Goal: Information Seeking & Learning: Learn about a topic

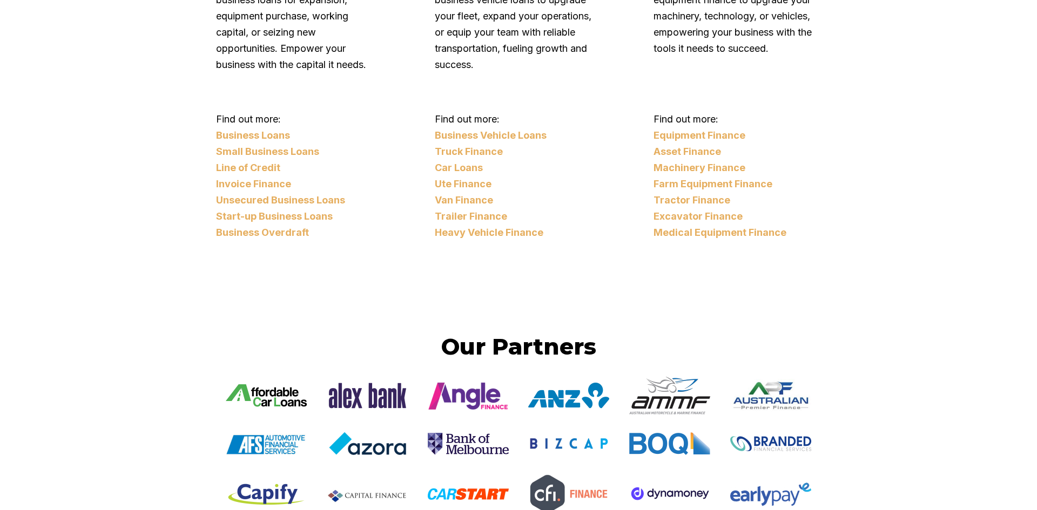
scroll to position [2262, 0]
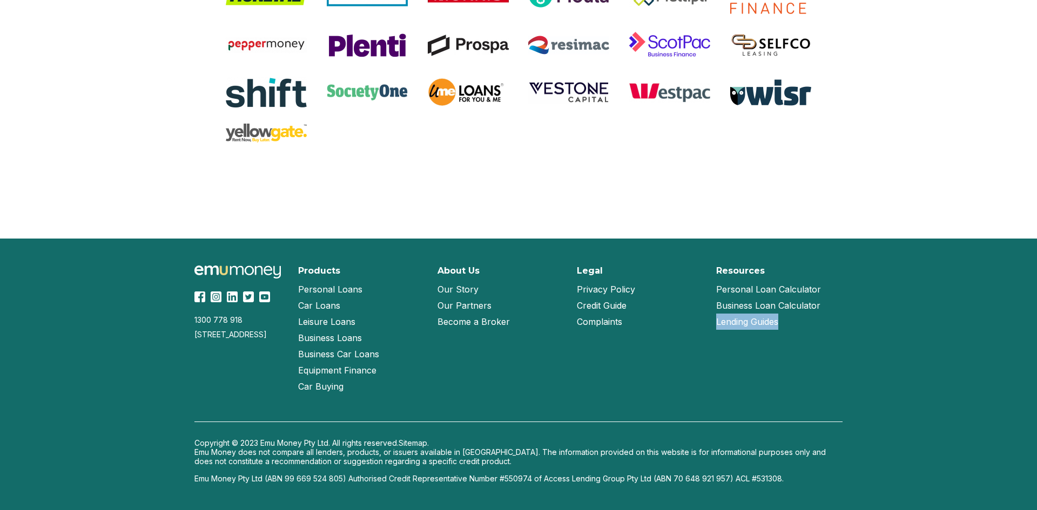
click at [265, 297] on img at bounding box center [264, 297] width 11 height 11
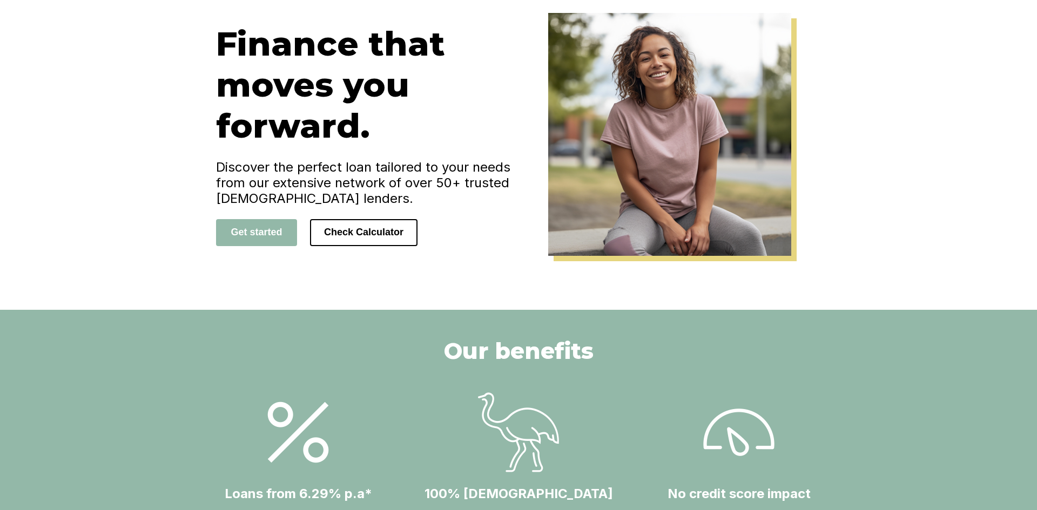
scroll to position [0, 0]
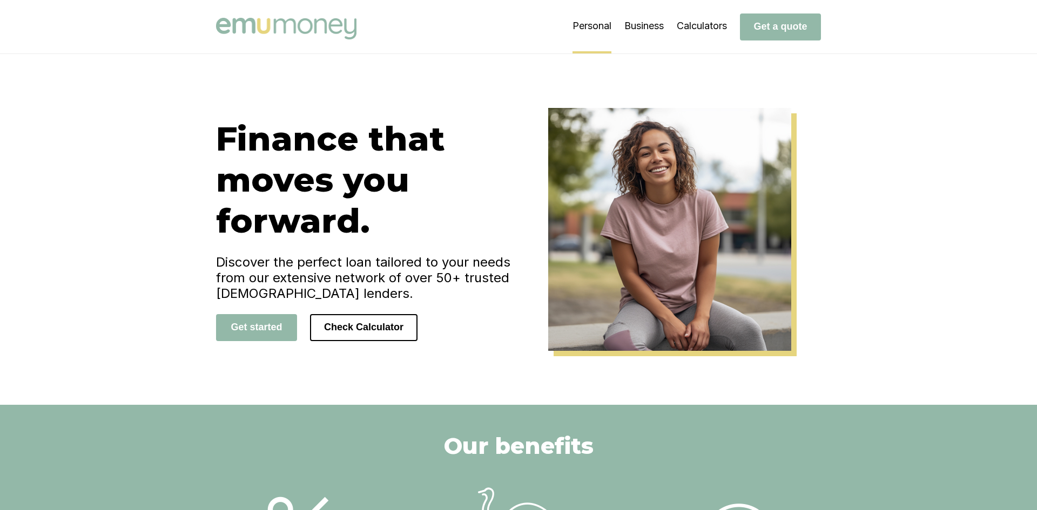
click at [175, 203] on div "Finance that moves you forward. Discover the perfect loan tailored to your need…" at bounding box center [518, 229] width 1037 height 351
click at [145, 204] on div "Finance that moves you forward. Discover the perfect loan tailored to your need…" at bounding box center [518, 229] width 1037 height 351
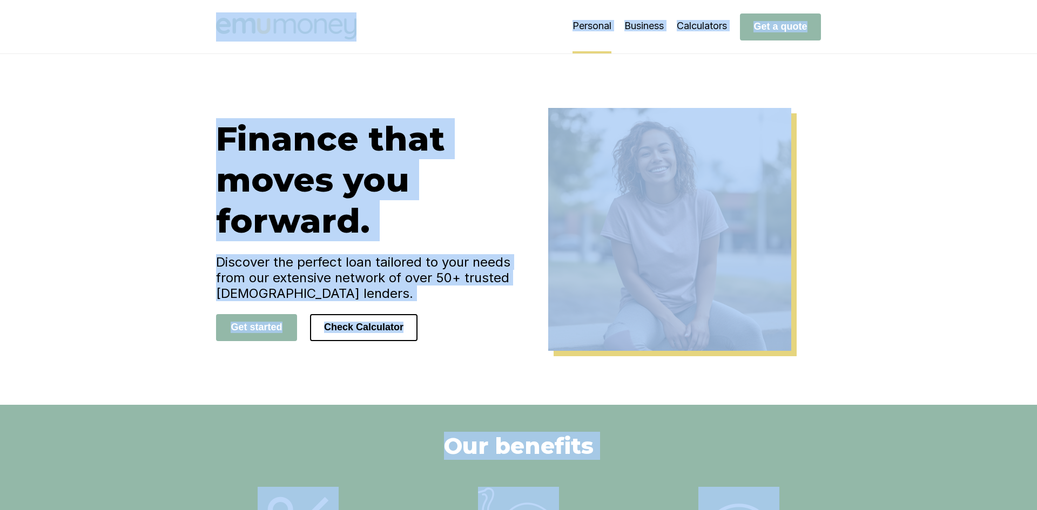
copy body "Personal Business Calculators Get a quote Finance that moves you forward. Disco…"
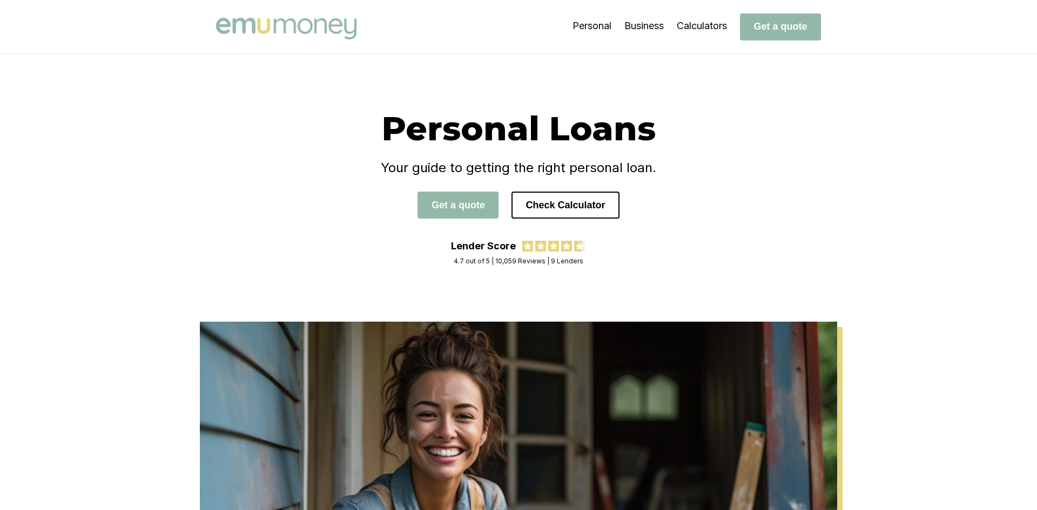
click at [179, 190] on div "Personal Loans Your guide to getting the right personal loan. Get a quote Check…" at bounding box center [518, 188] width 1037 height 268
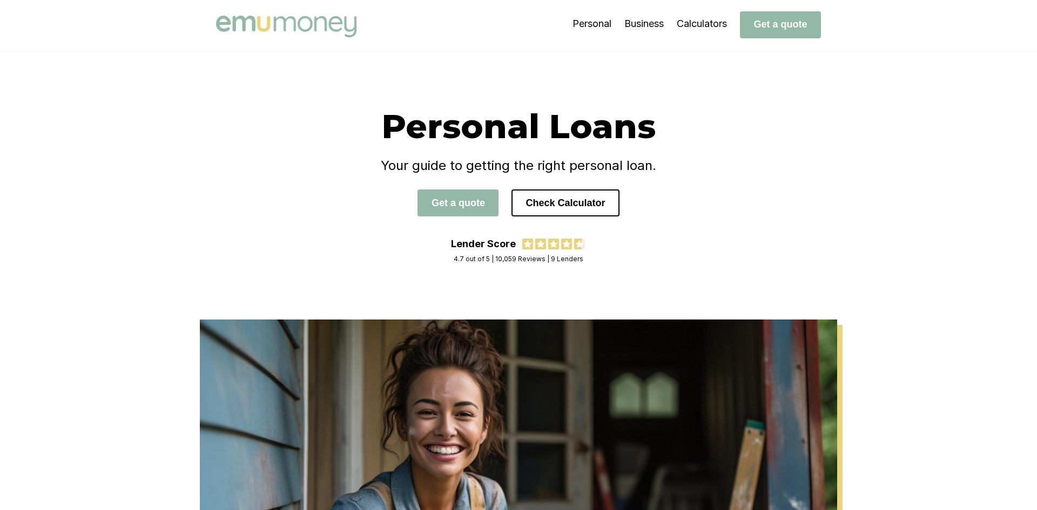
scroll to position [595, 0]
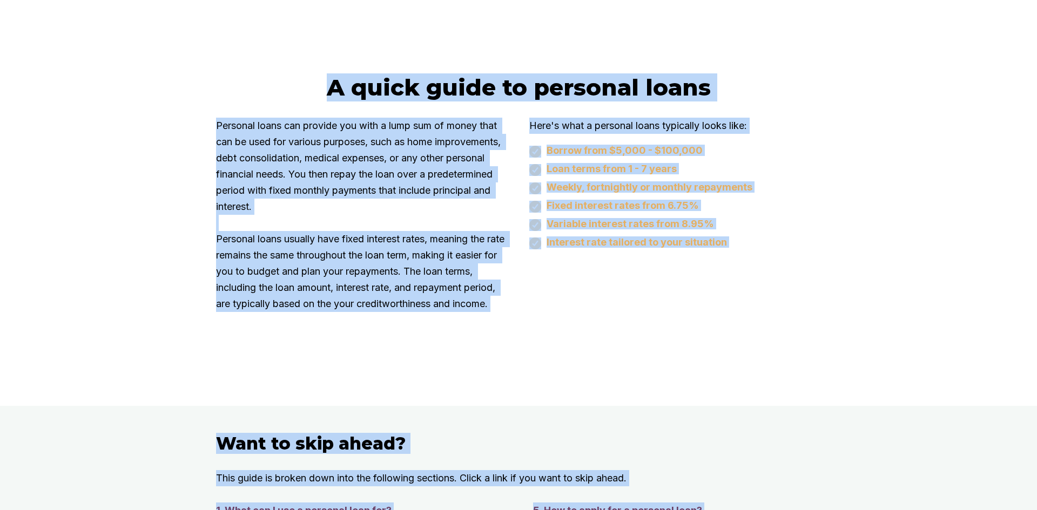
copy body "Personal Business Calculators Get a quote Personal Loans Your guide to getting …"
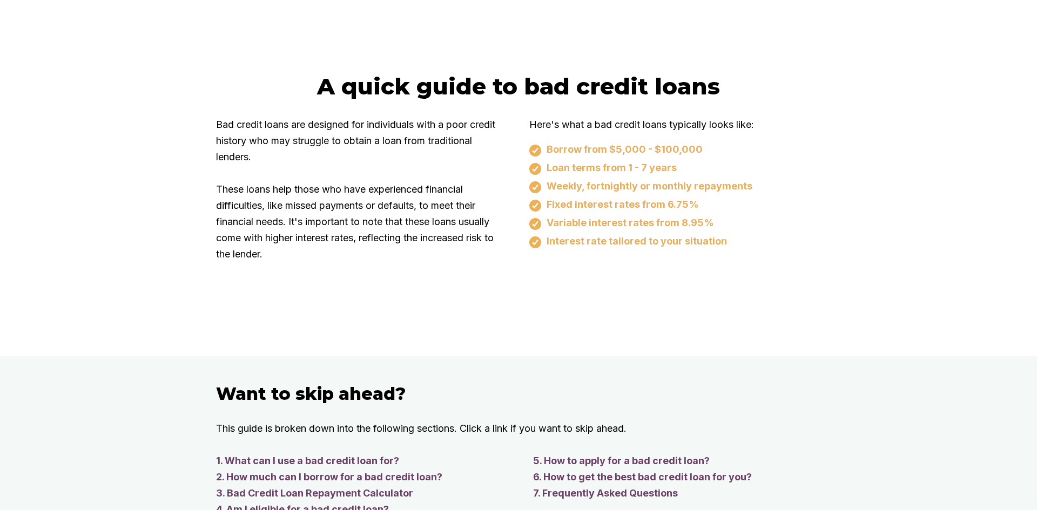
scroll to position [597, 0]
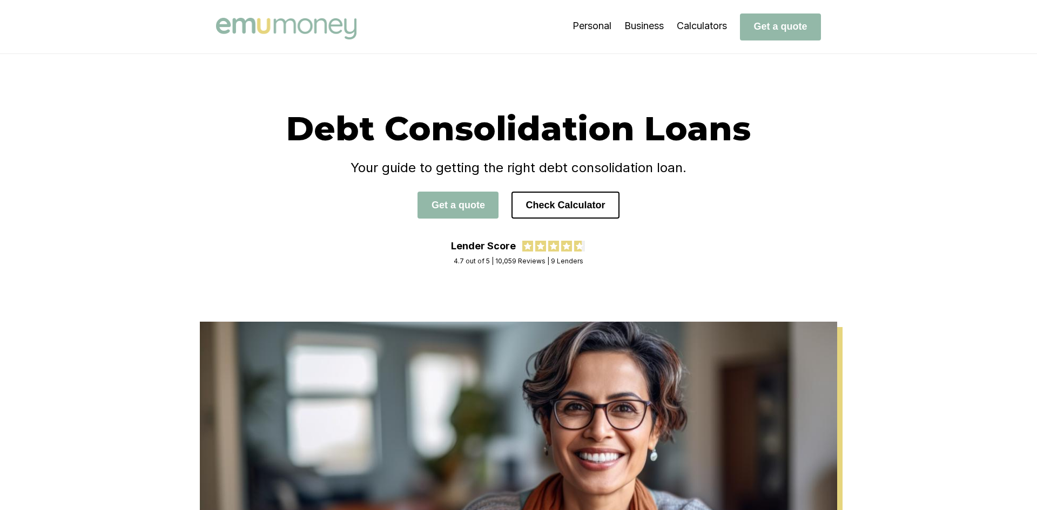
click at [306, 173] on h4 "Your guide to getting the right debt consolidation loan." at bounding box center [518, 168] width 605 height 16
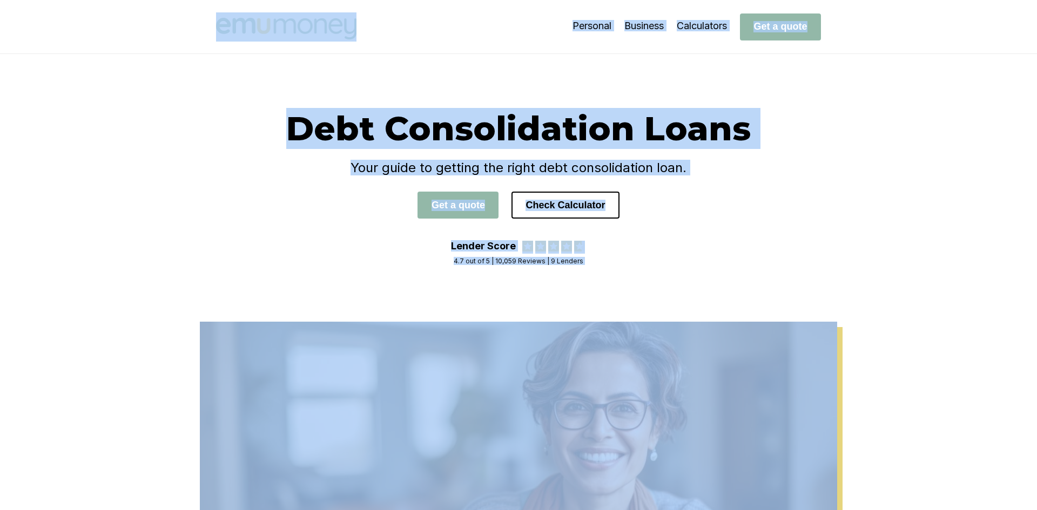
copy body "Personal Business Calculators Get a quote Debt Consolidation Loans Your guide t…"
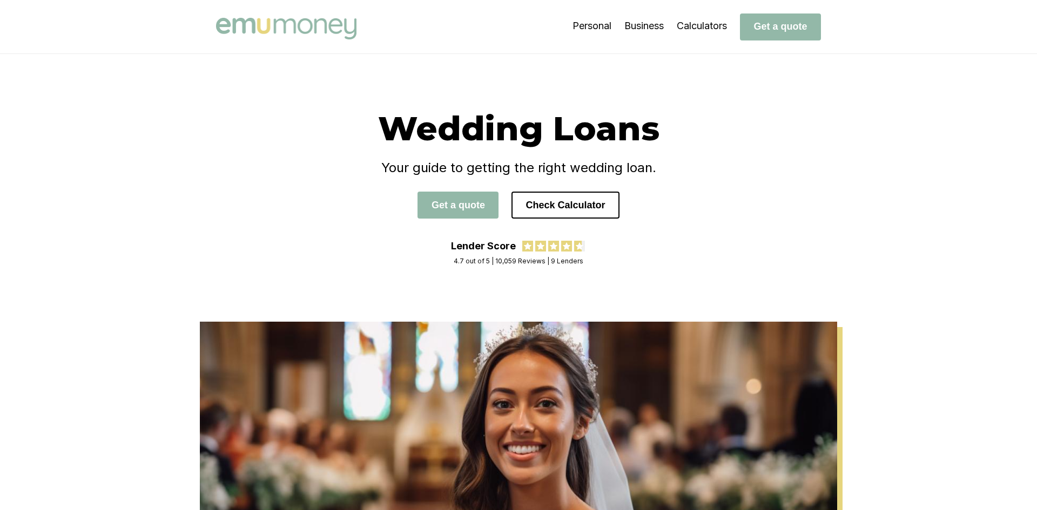
click at [293, 145] on h1 "Wedding Loans" at bounding box center [518, 128] width 605 height 41
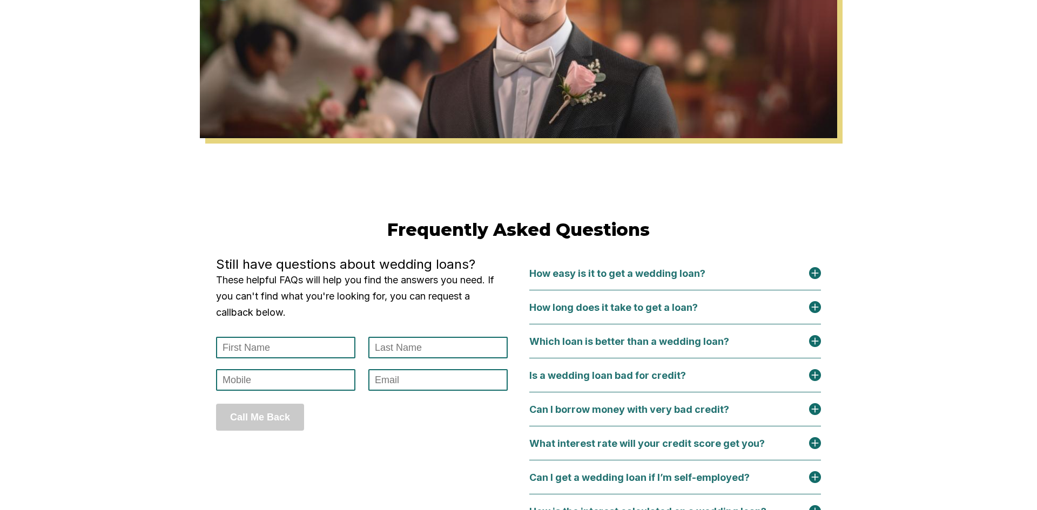
scroll to position [4316, 0]
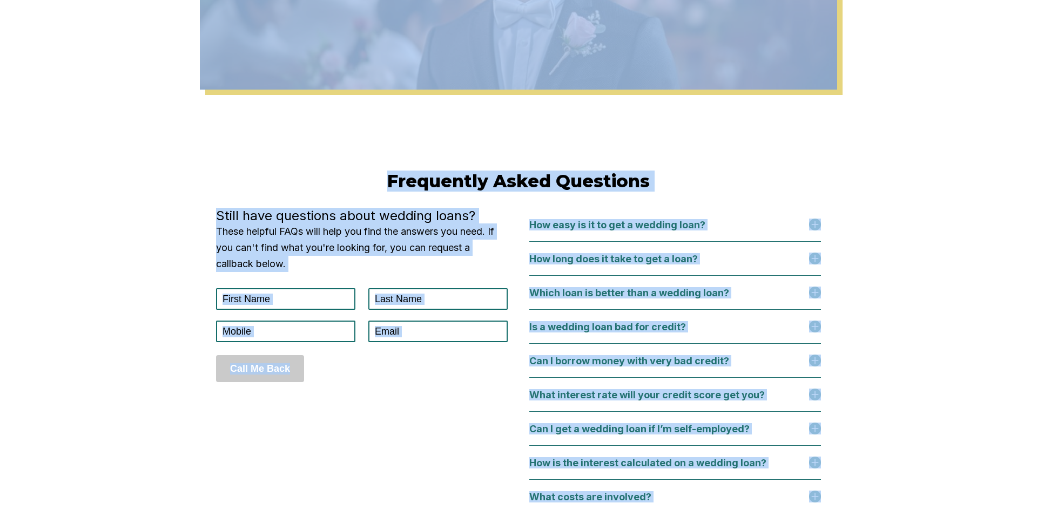
copy body "Personal Business Calculators Get a quote Wedding Loans Your guide to getting t…"
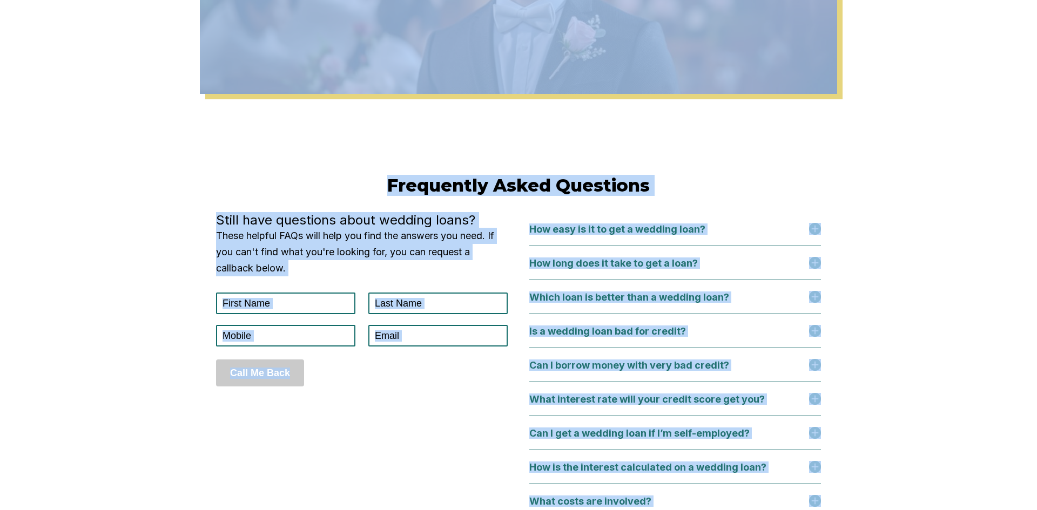
scroll to position [4311, 0]
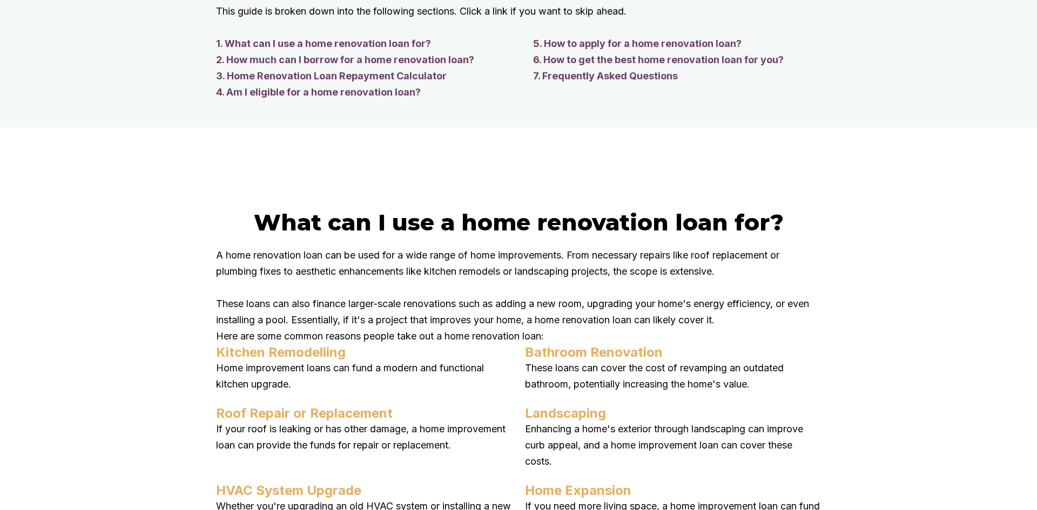
scroll to position [1015, 0]
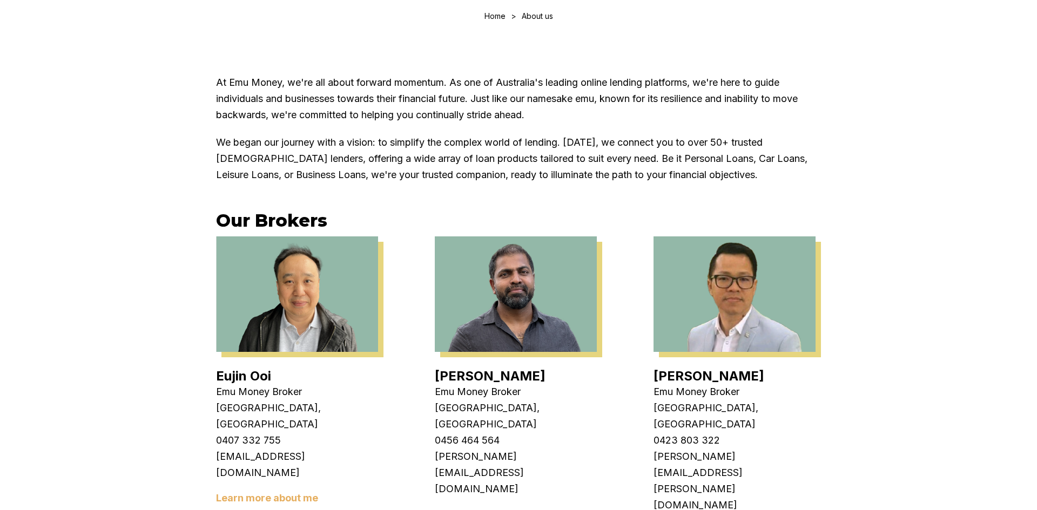
scroll to position [174, 0]
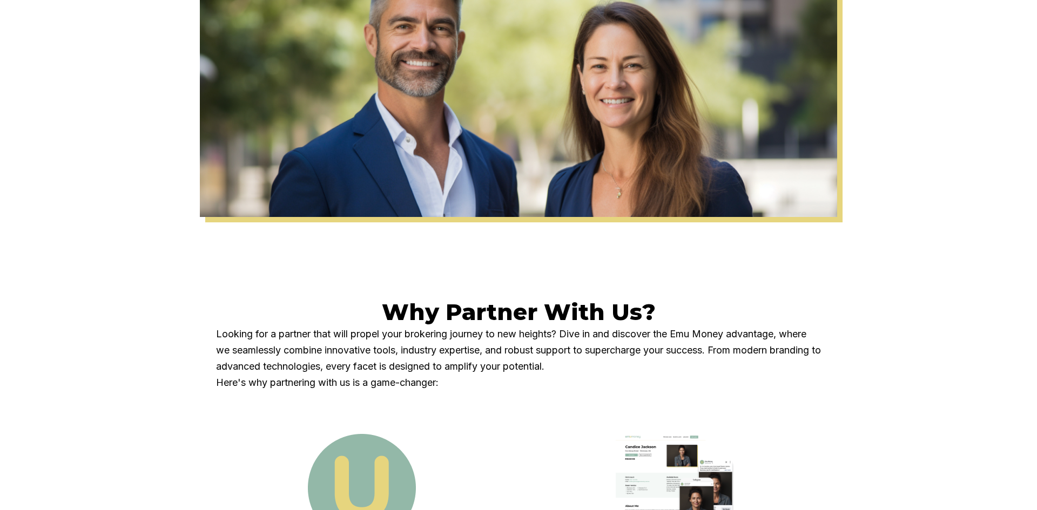
scroll to position [407, 0]
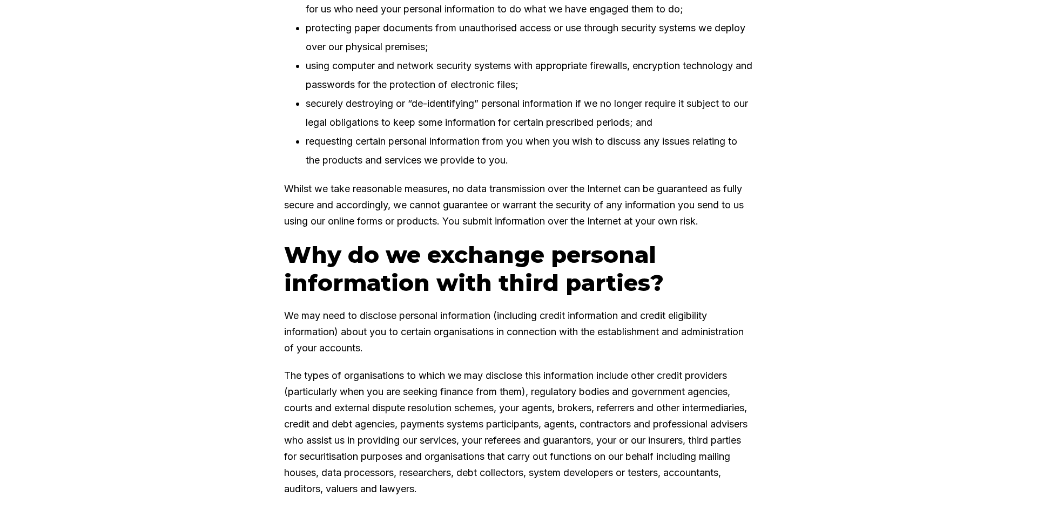
scroll to position [3224, 0]
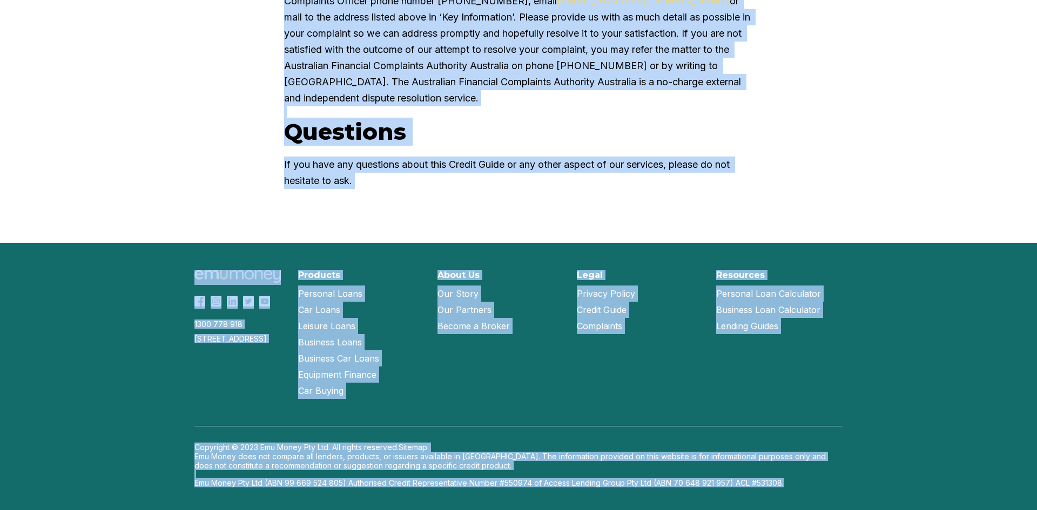
scroll to position [1584, 0]
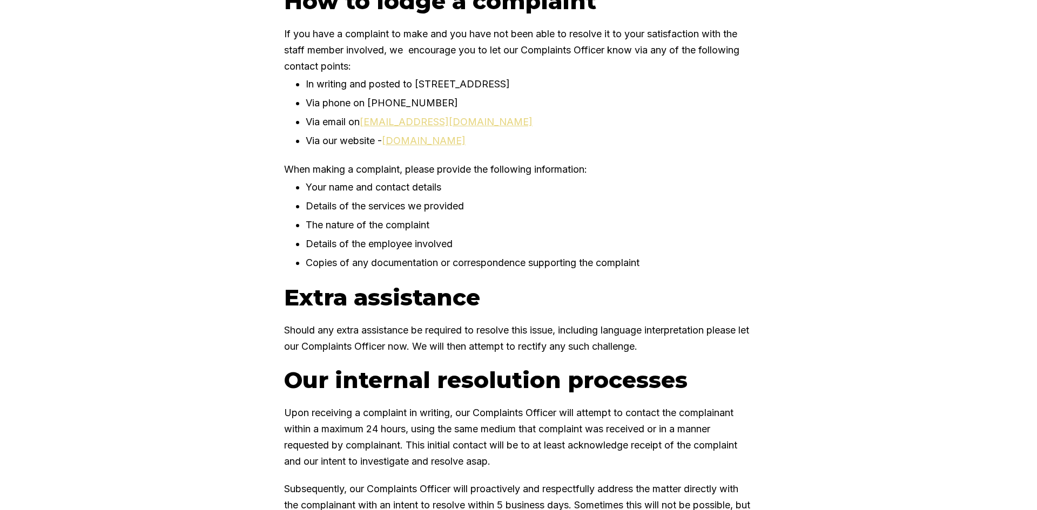
scroll to position [1590, 0]
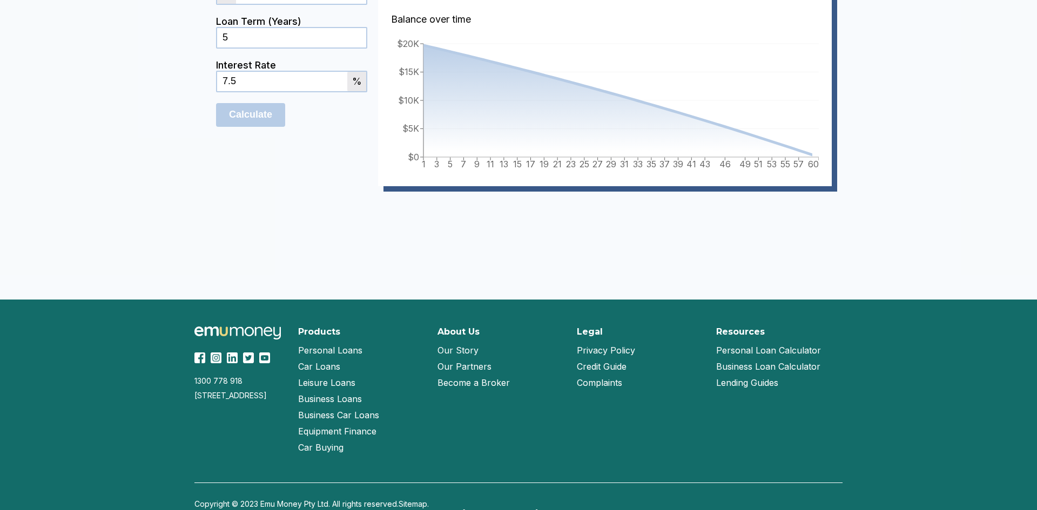
scroll to position [787, 0]
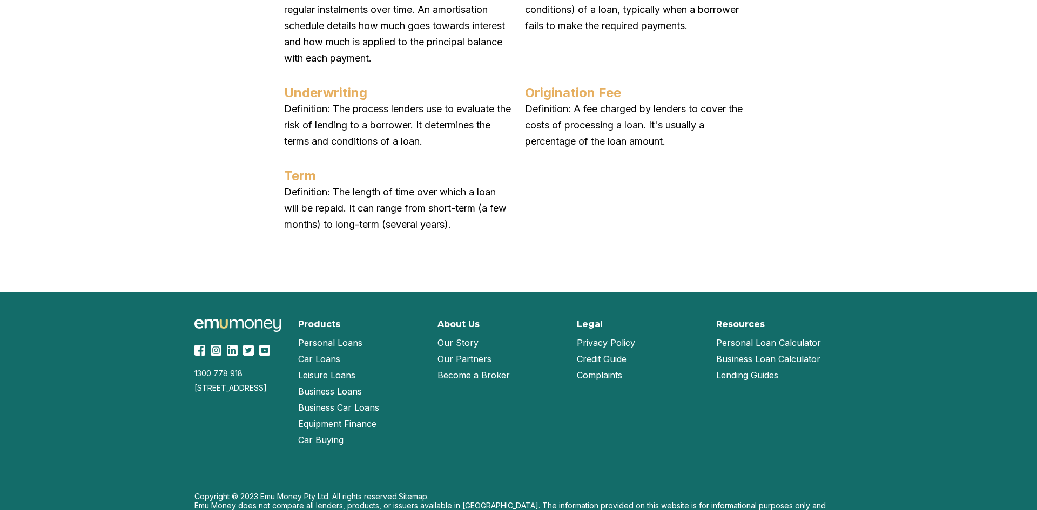
scroll to position [4637, 0]
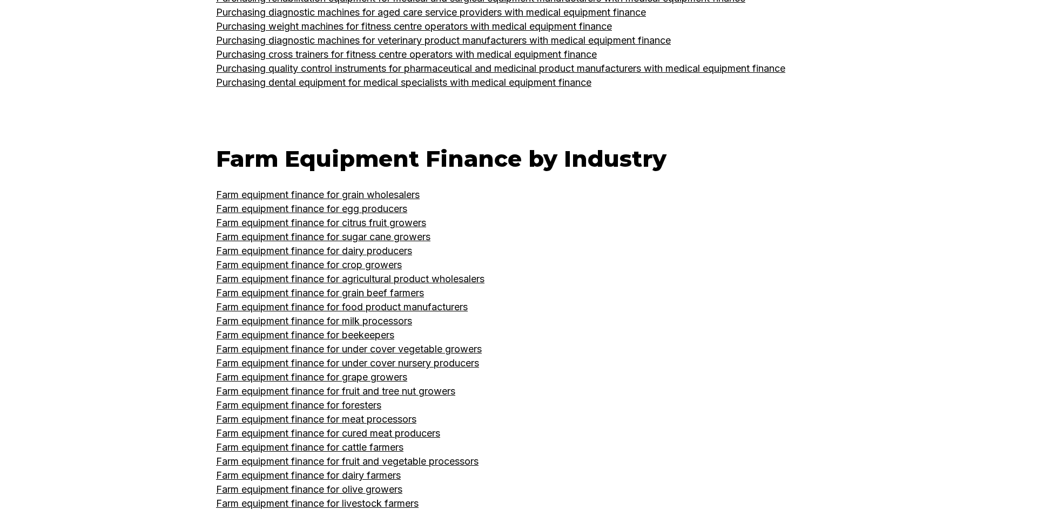
scroll to position [24159, 0]
